Goal: Navigation & Orientation: Find specific page/section

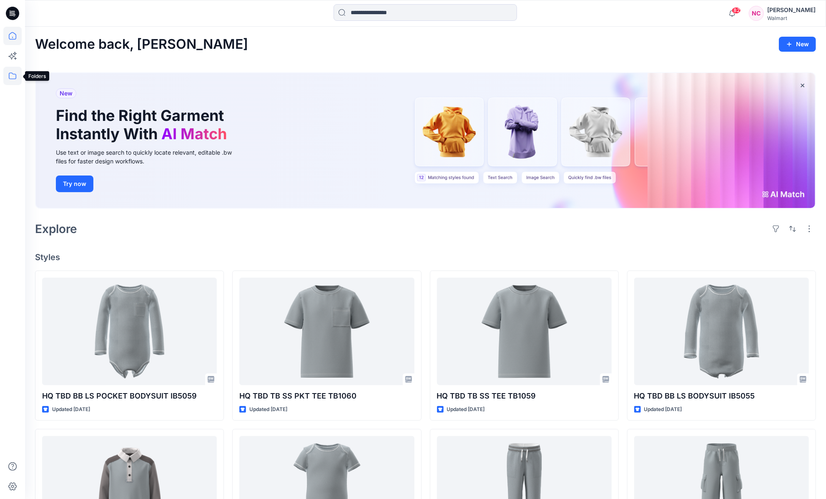
click at [9, 84] on icon at bounding box center [12, 76] width 18 height 18
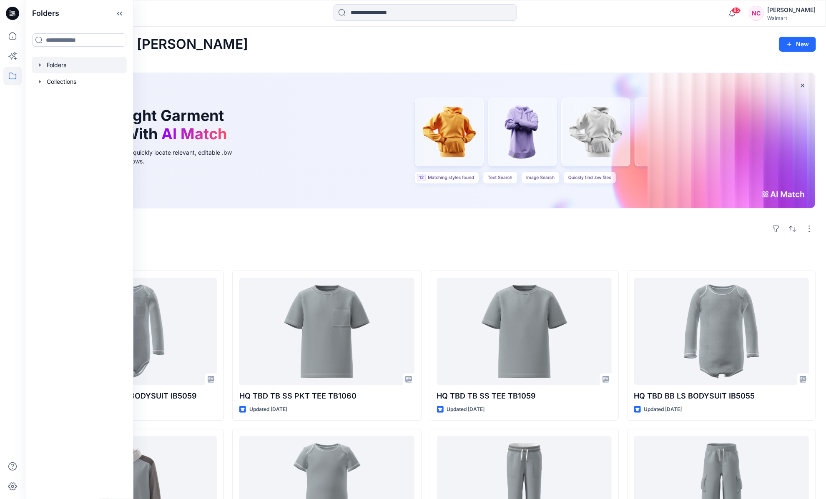
click at [63, 64] on div at bounding box center [79, 65] width 95 height 17
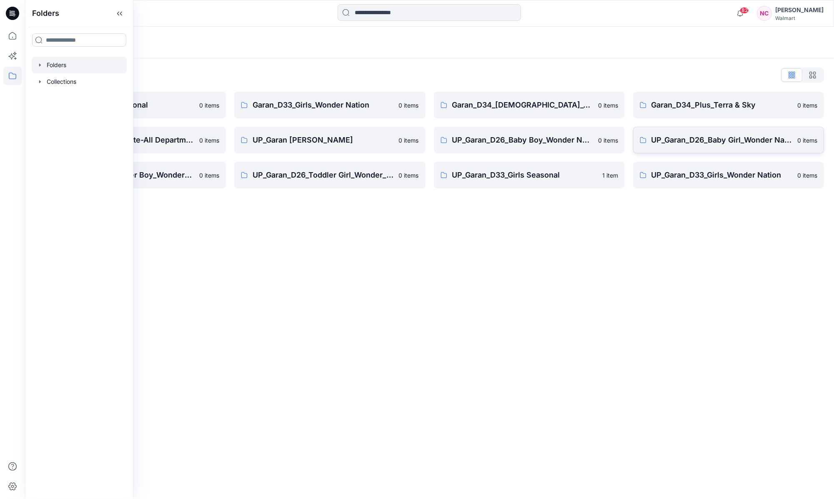
click at [704, 134] on link "UP_Garan_D26_Baby Girl_Wonder Nation 0 items" at bounding box center [728, 140] width 191 height 27
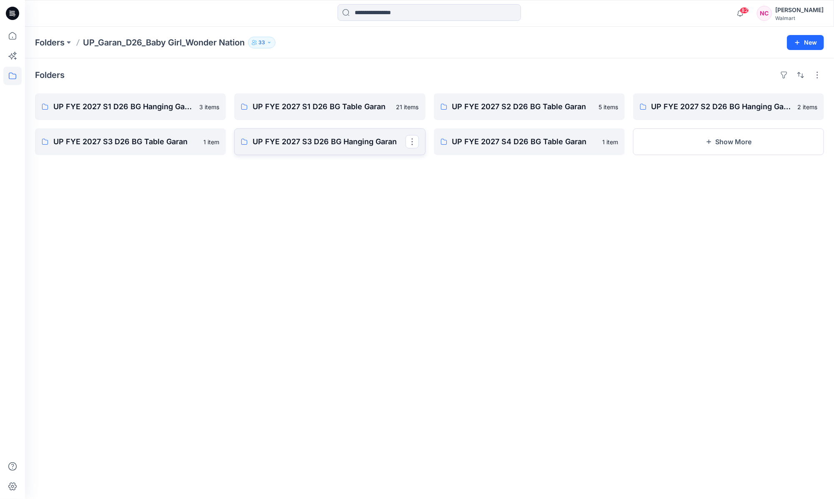
click at [327, 148] on link "UP FYE 2027 S3 D26 BG Hanging Garan" at bounding box center [329, 141] width 191 height 27
click at [78, 140] on p "UP FYE 2027 S3 D26 BG Table Garan" at bounding box center [129, 142] width 153 height 12
